Goal: Find specific page/section: Find specific page/section

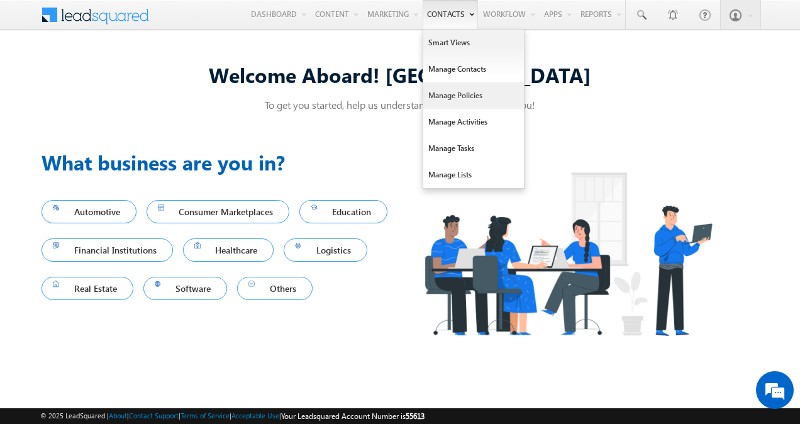
click at [453, 96] on link "Manage Policies" at bounding box center [474, 95] width 101 height 26
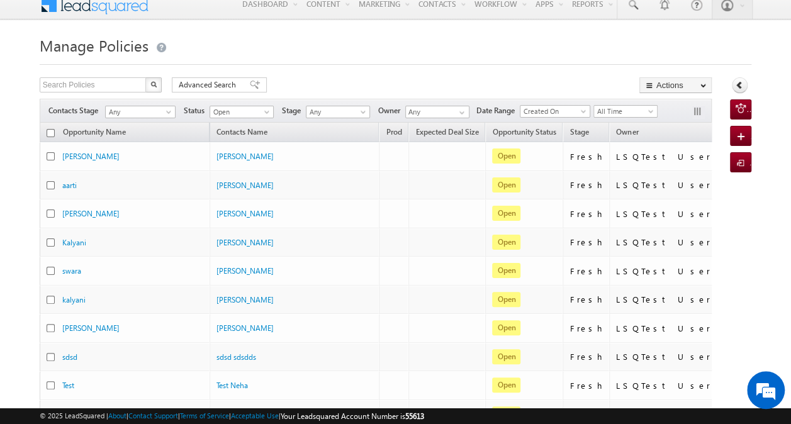
scroll to position [6, 0]
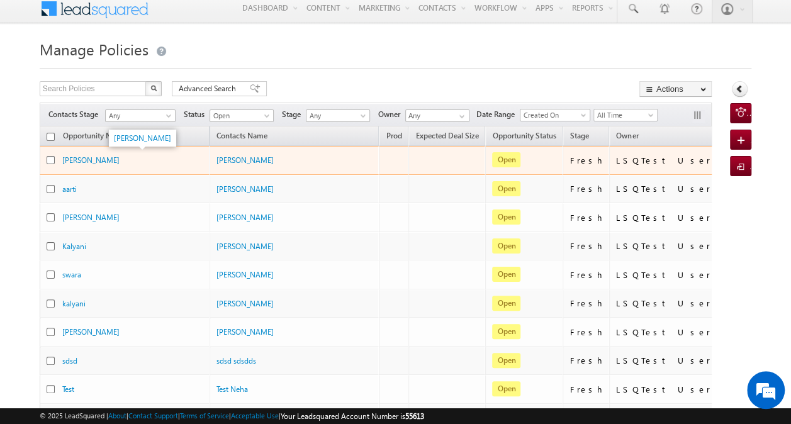
click at [84, 156] on div "mayuri" at bounding box center [125, 160] width 126 height 12
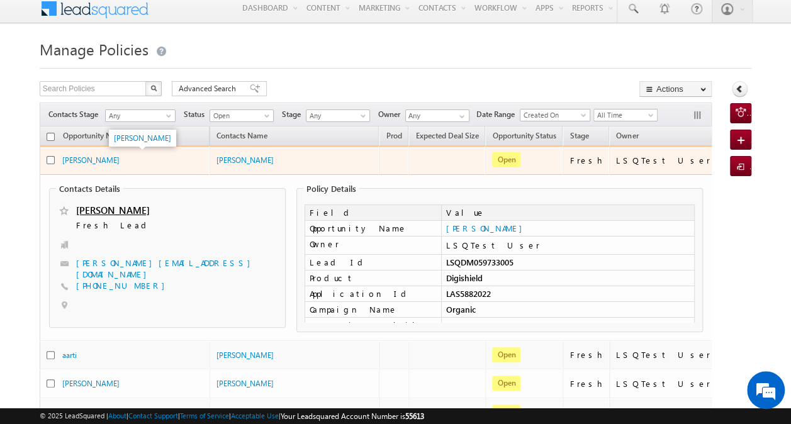
click at [141, 154] on div "mayuri" at bounding box center [125, 160] width 126 height 12
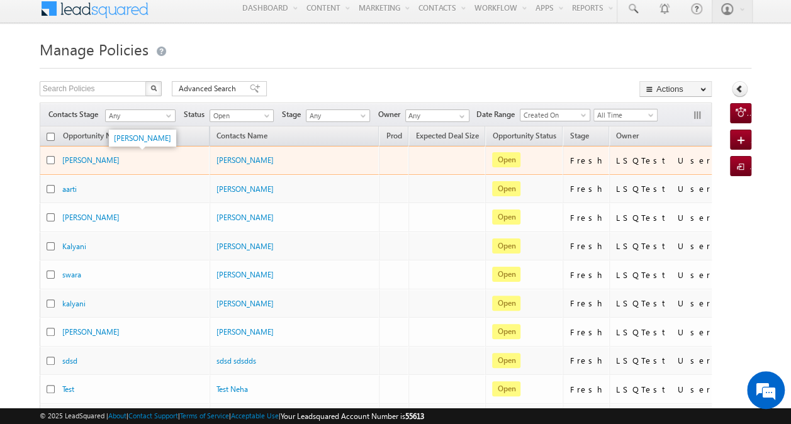
click at [141, 154] on div "mayuri" at bounding box center [125, 160] width 126 height 12
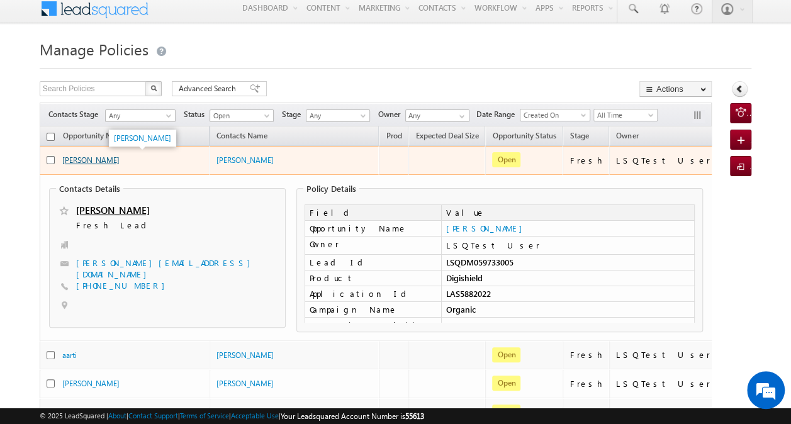
click at [77, 159] on link "[PERSON_NAME]" at bounding box center [90, 159] width 57 height 9
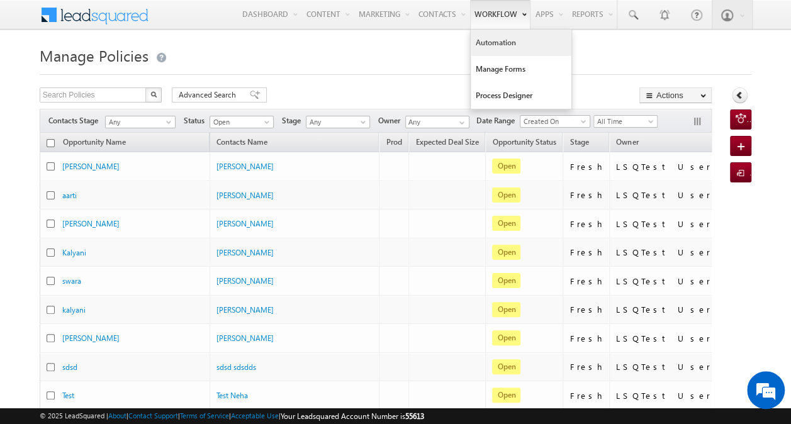
click at [506, 44] on link "Automation" at bounding box center [521, 43] width 101 height 26
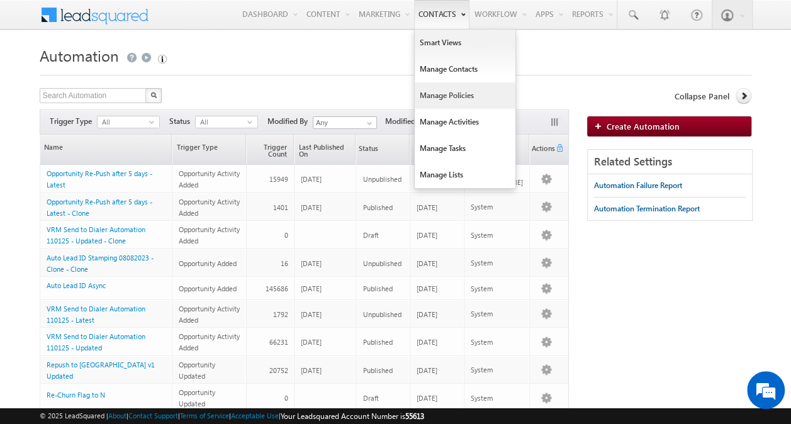
click at [438, 97] on link "Manage Policies" at bounding box center [465, 95] width 101 height 26
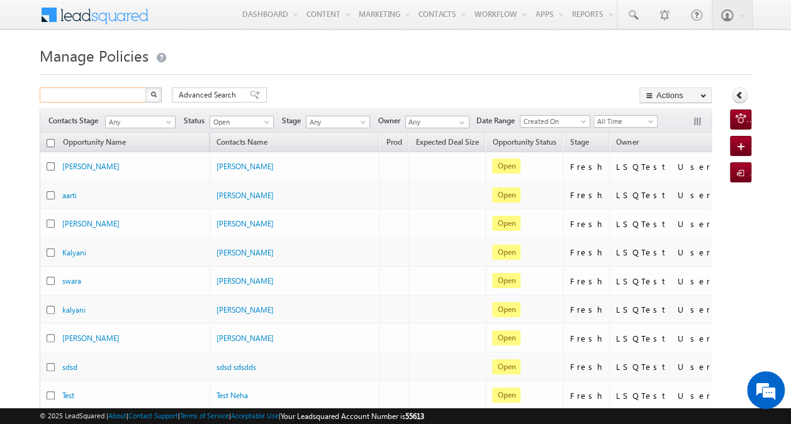
click at [132, 94] on input "text" at bounding box center [94, 94] width 108 height 15
paste input "07972450189"
click at [45, 95] on input "07972450189" at bounding box center [94, 94] width 108 height 15
click at [154, 96] on img "button" at bounding box center [153, 94] width 6 height 6
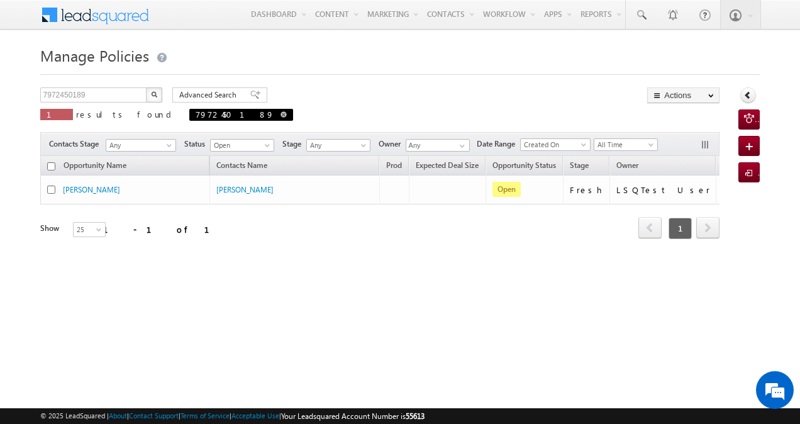
click at [281, 114] on span at bounding box center [284, 114] width 6 height 6
type input "Search Policies"
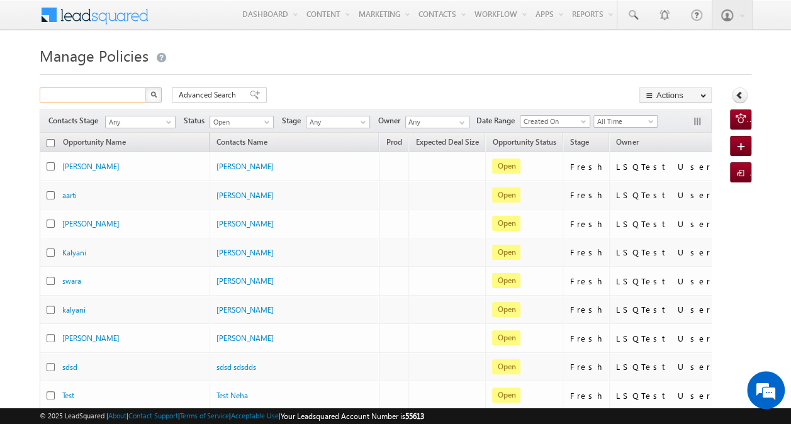
click at [121, 91] on input "text" at bounding box center [94, 94] width 108 height 15
paste input "09325876008"
click at [154, 96] on img "button" at bounding box center [153, 94] width 6 height 6
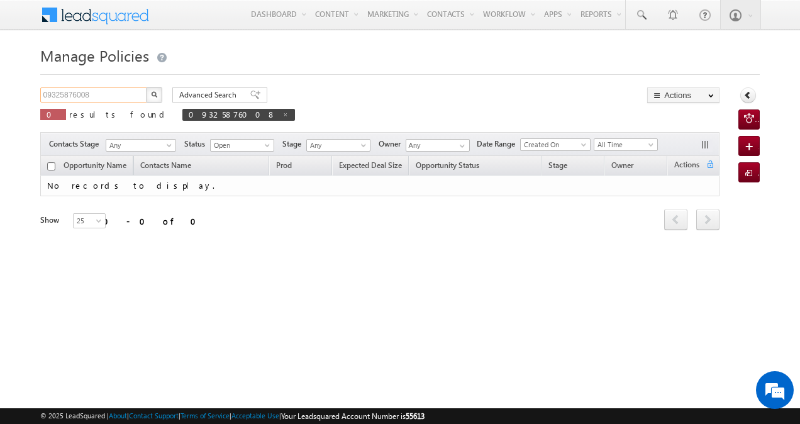
click at [47, 97] on input "09325876008" at bounding box center [94, 94] width 108 height 15
type input "9325876008"
click at [151, 94] on img "button" at bounding box center [154, 94] width 6 height 6
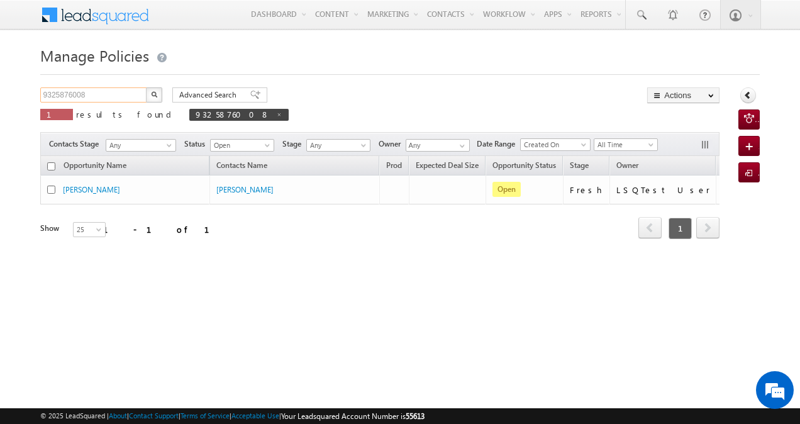
drag, startPoint x: 126, startPoint y: 97, endPoint x: 13, endPoint y: 118, distance: 115.3
click at [13, 118] on body "Menu [PERSON_NAME] [PERSON_NAME] ajan1 -v@ad ityab irlac apita" at bounding box center [400, 178] width 800 height 357
type input "Search Policies"
click at [150, 99] on button "button" at bounding box center [154, 94] width 16 height 15
type input "Search Policies"
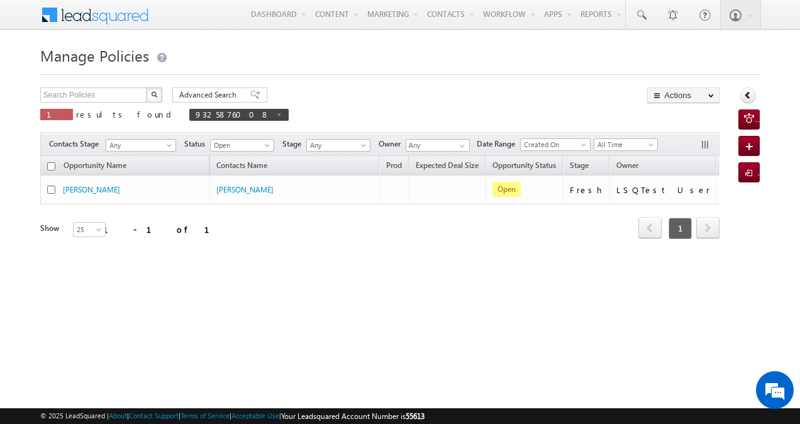
click at [150, 99] on button "button" at bounding box center [154, 94] width 16 height 15
type input "Search Policies"
click at [276, 117] on span at bounding box center [279, 114] width 6 height 6
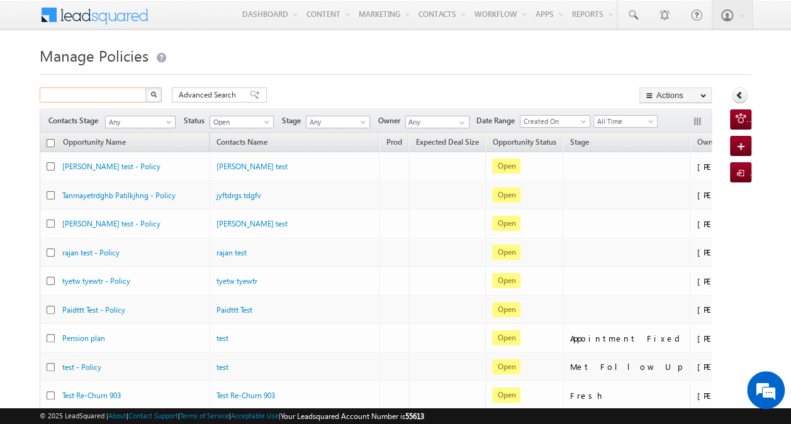
click at [123, 89] on input "text" at bounding box center [94, 94] width 108 height 15
paste input "ADGDDIX011"
click at [159, 94] on button "button" at bounding box center [153, 94] width 16 height 15
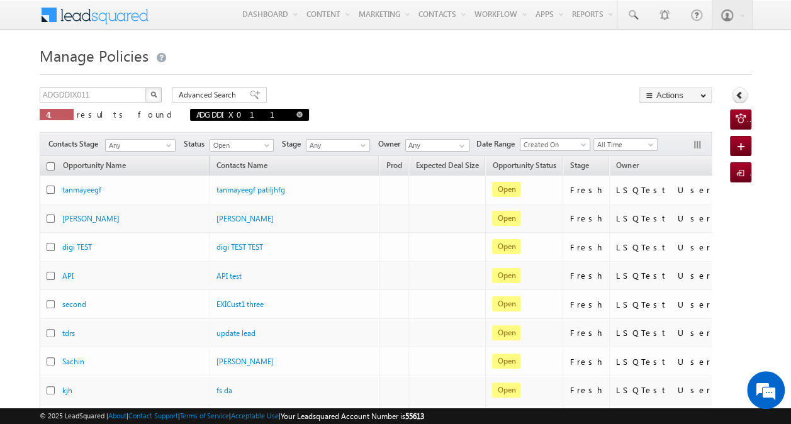
click at [190, 113] on span "ADGDDIX011" at bounding box center [249, 115] width 119 height 12
click at [296, 114] on span at bounding box center [299, 114] width 6 height 6
type input "Search Policies"
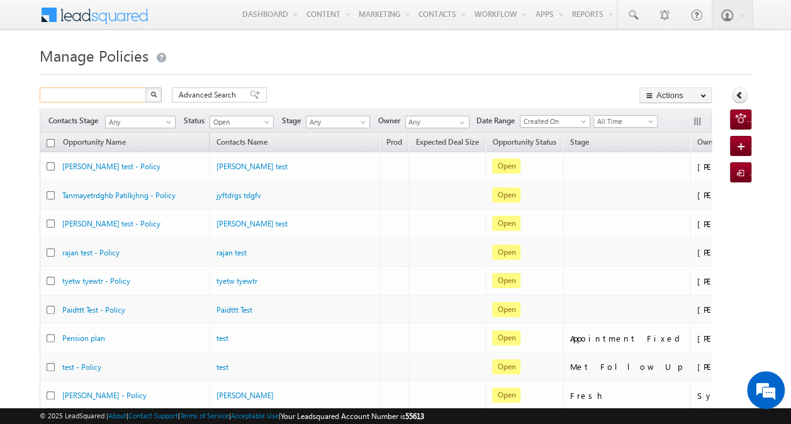
click at [132, 97] on input "text" at bounding box center [94, 94] width 108 height 15
paste input "JFTPS4567O"
click at [158, 94] on button "button" at bounding box center [153, 94] width 16 height 15
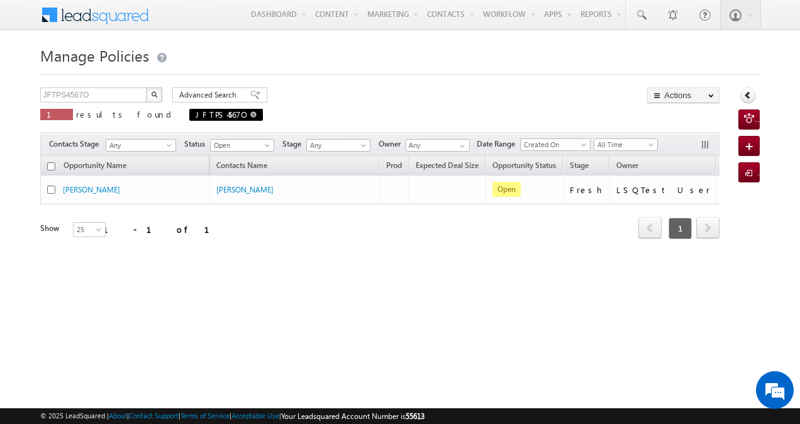
click at [250, 114] on span at bounding box center [253, 114] width 6 height 6
type input "Search Policies"
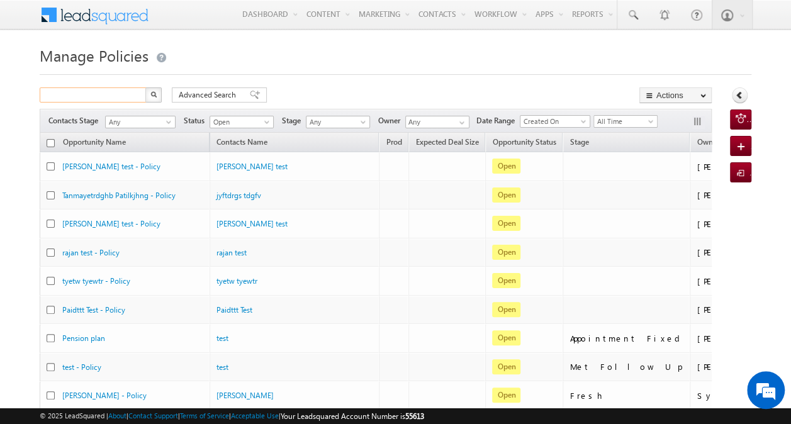
click at [116, 96] on input "text" at bounding box center [94, 94] width 108 height 15
paste input "[PERSON_NAME]"
click at [152, 98] on button "button" at bounding box center [153, 94] width 16 height 15
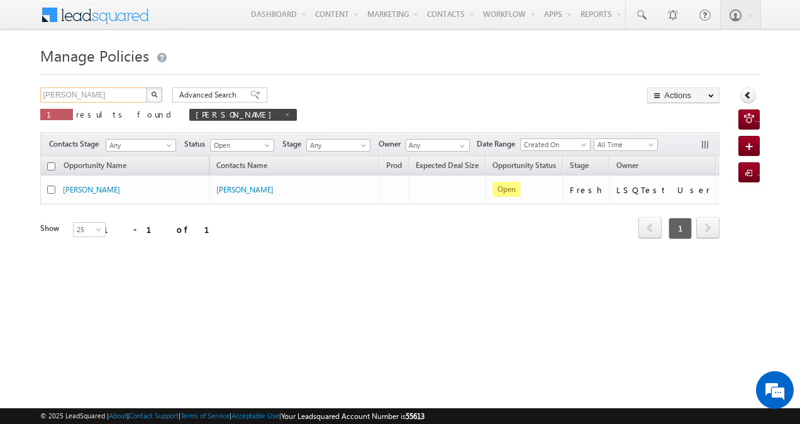
click at [128, 94] on input "[PERSON_NAME]" at bounding box center [94, 94] width 108 height 15
click at [150, 96] on button "button" at bounding box center [154, 94] width 16 height 15
click at [116, 98] on input "[PERSON_NAME]" at bounding box center [94, 94] width 108 height 15
click at [151, 96] on img "button" at bounding box center [154, 94] width 6 height 6
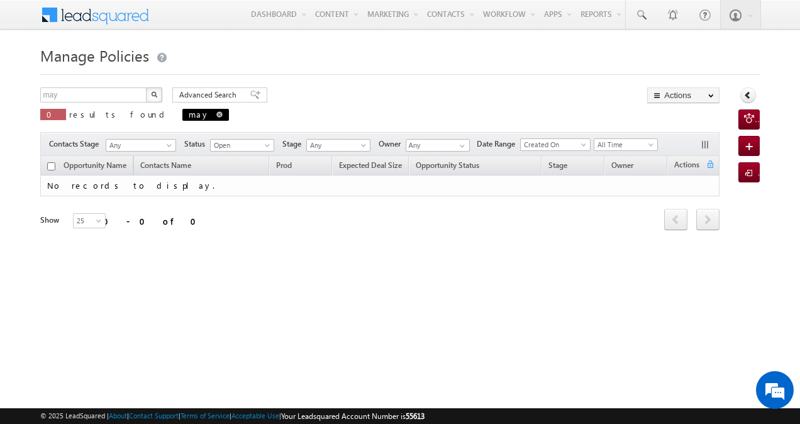
click at [216, 115] on span at bounding box center [219, 114] width 6 height 6
type input "Search Policies"
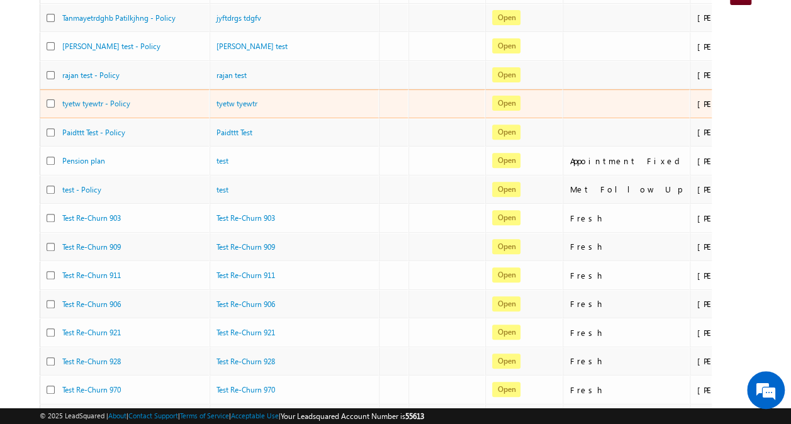
scroll to position [178, 0]
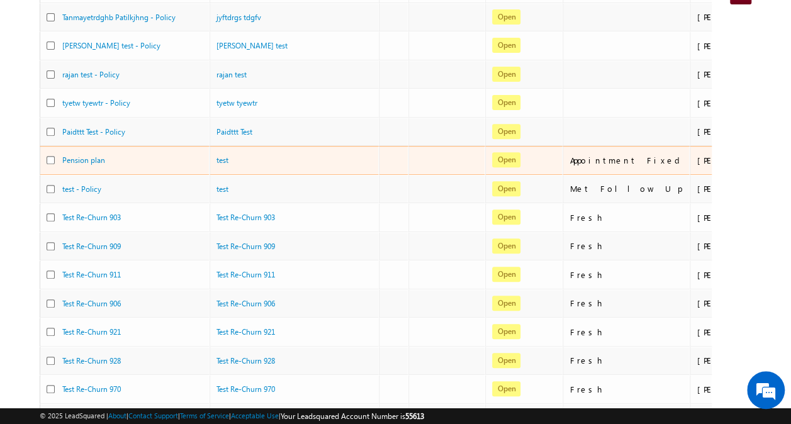
click at [176, 165] on div "Pension plan" at bounding box center [125, 163] width 157 height 18
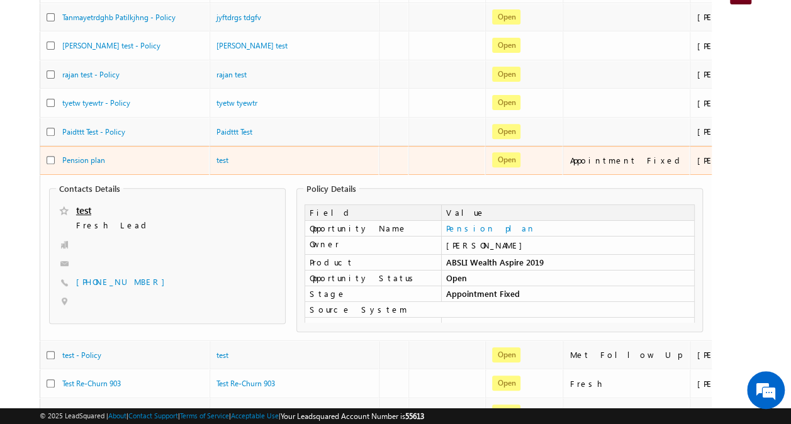
click at [176, 165] on div "Pension plan" at bounding box center [125, 163] width 157 height 18
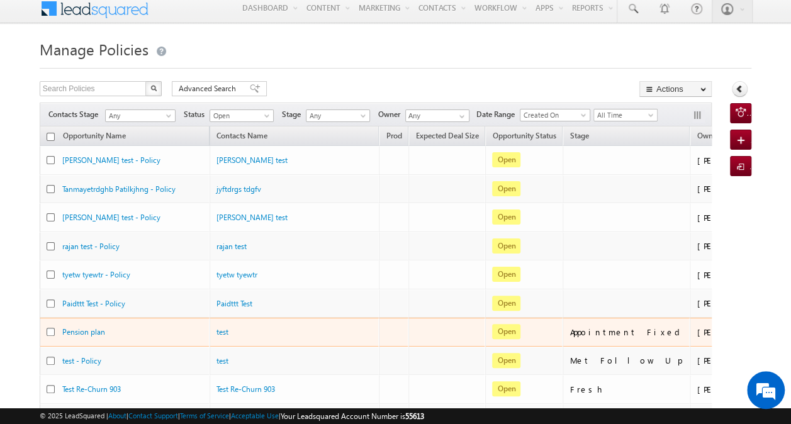
scroll to position [0, 0]
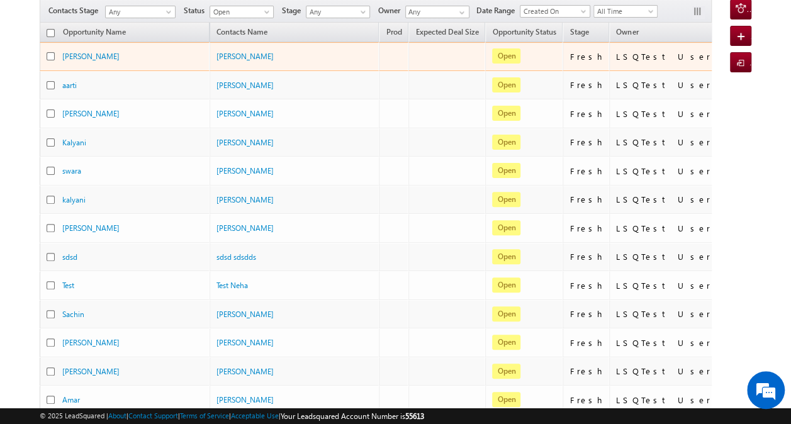
scroll to position [111, 0]
